Goal: Information Seeking & Learning: Stay updated

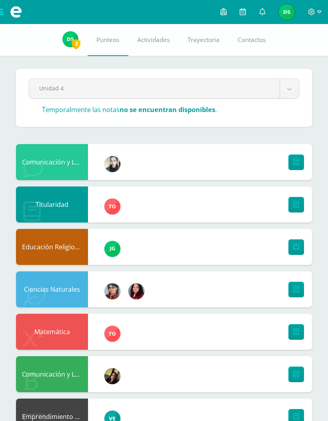
click at [260, 12] on icon at bounding box center [263, 11] width 6 height 7
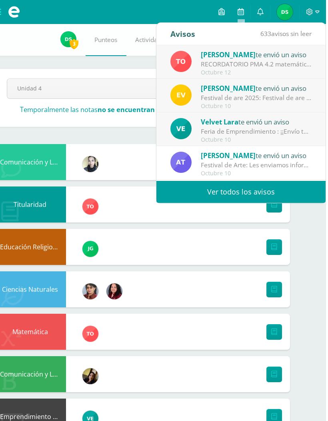
scroll to position [0, 22]
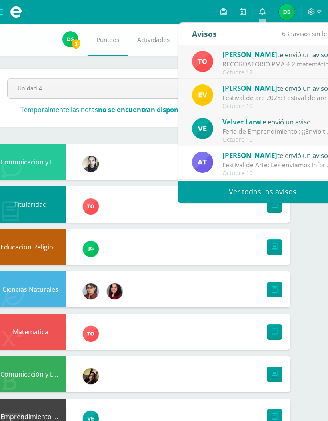
click at [294, 64] on div "RECORDATORIO PMA 4.2 matemática: Buenos días estudiantes de 2do básico. Les rec…" at bounding box center [278, 64] width 111 height 9
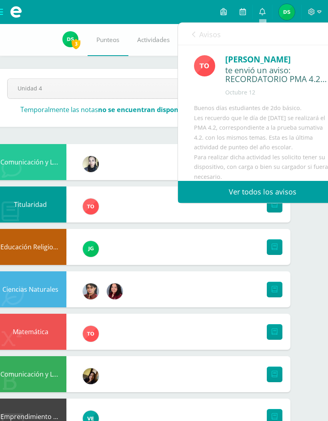
click at [287, 66] on div "te envió un aviso: RECORDATORIO PMA 4.2 matemática" at bounding box center [279, 75] width 106 height 19
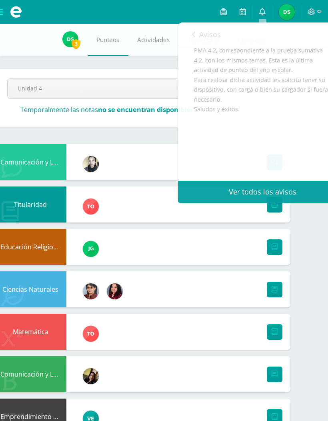
scroll to position [0, 0]
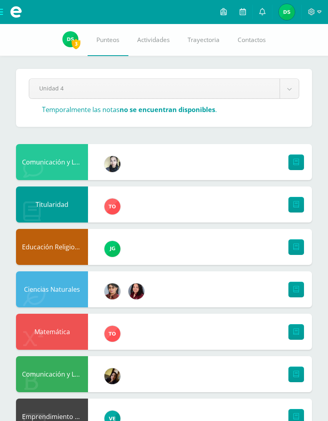
click at [328, 218] on html "Mis cursos Archivos Cerrar panel Ciencias Naturales Segundo Básico "D" Ciencias…" at bounding box center [164, 395] width 328 height 791
click at [265, 15] on icon at bounding box center [263, 11] width 6 height 7
click at [32, 58] on div "Pendiente Unidad 4 Unidad 1 Unidad 2 Unidad 3 Unidad 4 Temporalmente las notas …" at bounding box center [164, 407] width 328 height 767
click at [264, 6] on link at bounding box center [262, 12] width 19 height 24
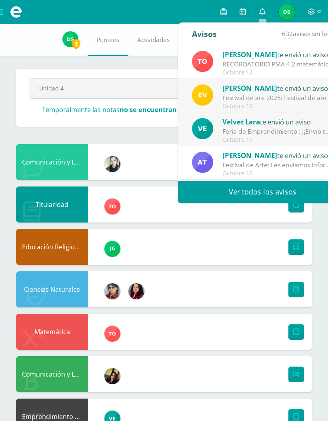
click at [277, 59] on div "[PERSON_NAME] te envió un aviso" at bounding box center [278, 54] width 111 height 10
click at [290, 66] on div "RECORDATORIO PMA 4.2 matemática: Buenos días estudiantes de 2do básico. Les rec…" at bounding box center [278, 64] width 111 height 9
click at [280, 72] on div "Octubre 12" at bounding box center [278, 72] width 111 height 7
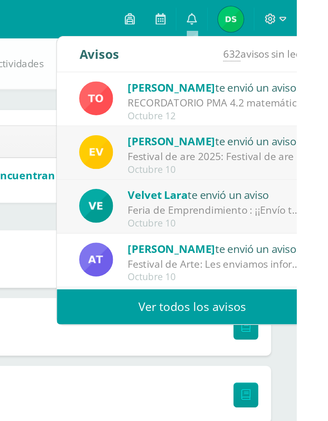
scroll to position [0, 19]
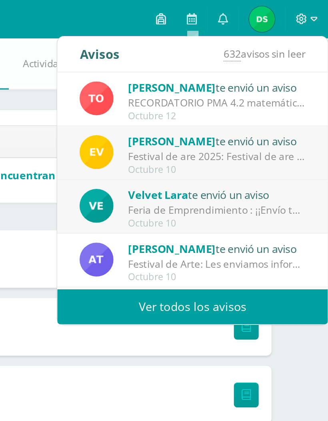
click at [167, 48] on div "[PERSON_NAME] te envió un aviso RECORDATORIO PMA 4.2 matemática: Buenos días es…" at bounding box center [243, 62] width 169 height 34
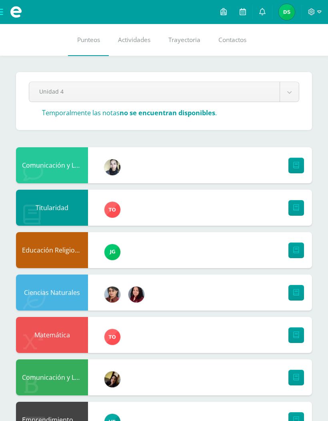
scroll to position [33, 0]
